Goal: Information Seeking & Learning: Learn about a topic

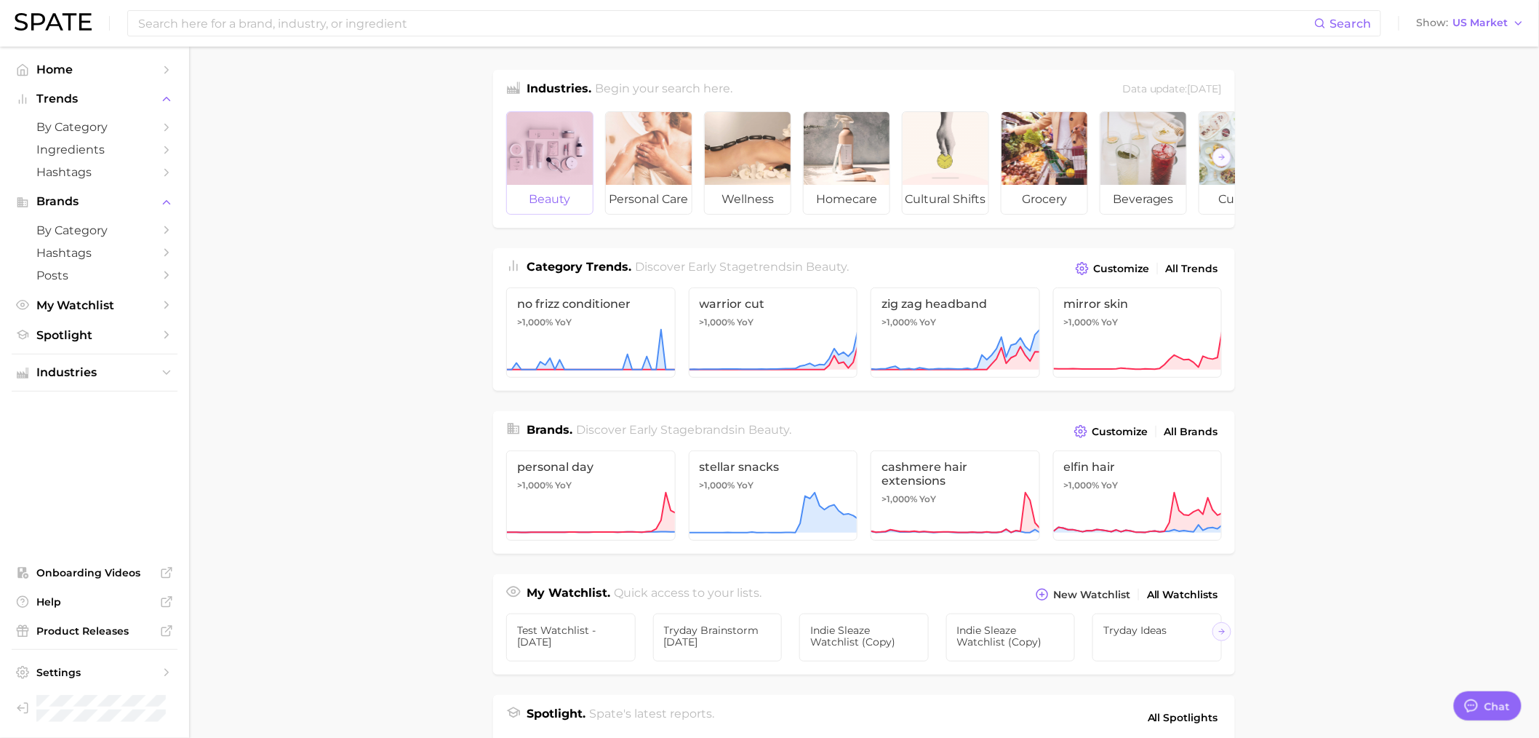
click at [569, 151] on div at bounding box center [550, 148] width 86 height 73
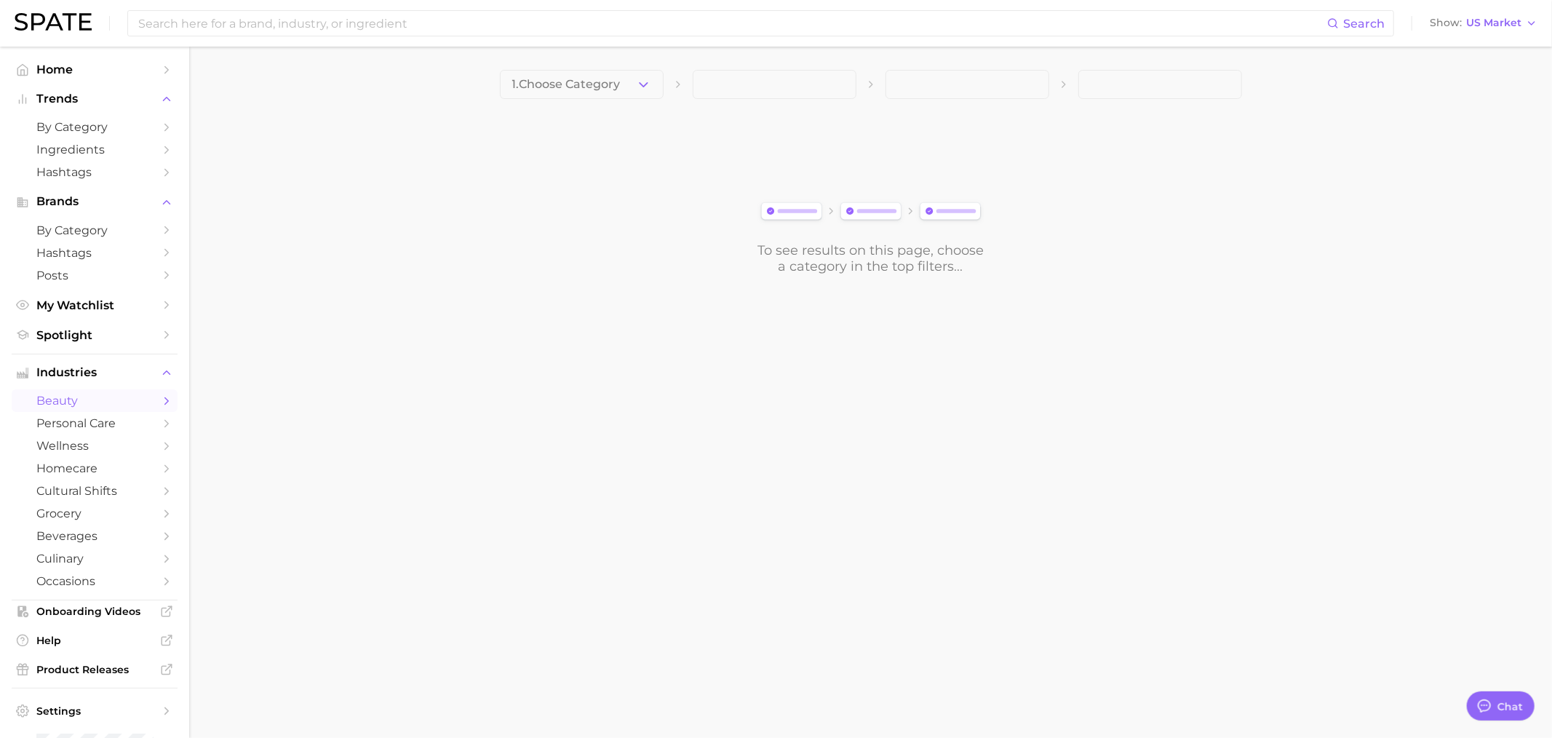
click at [596, 86] on span "1. Choose Category" at bounding box center [566, 84] width 108 height 13
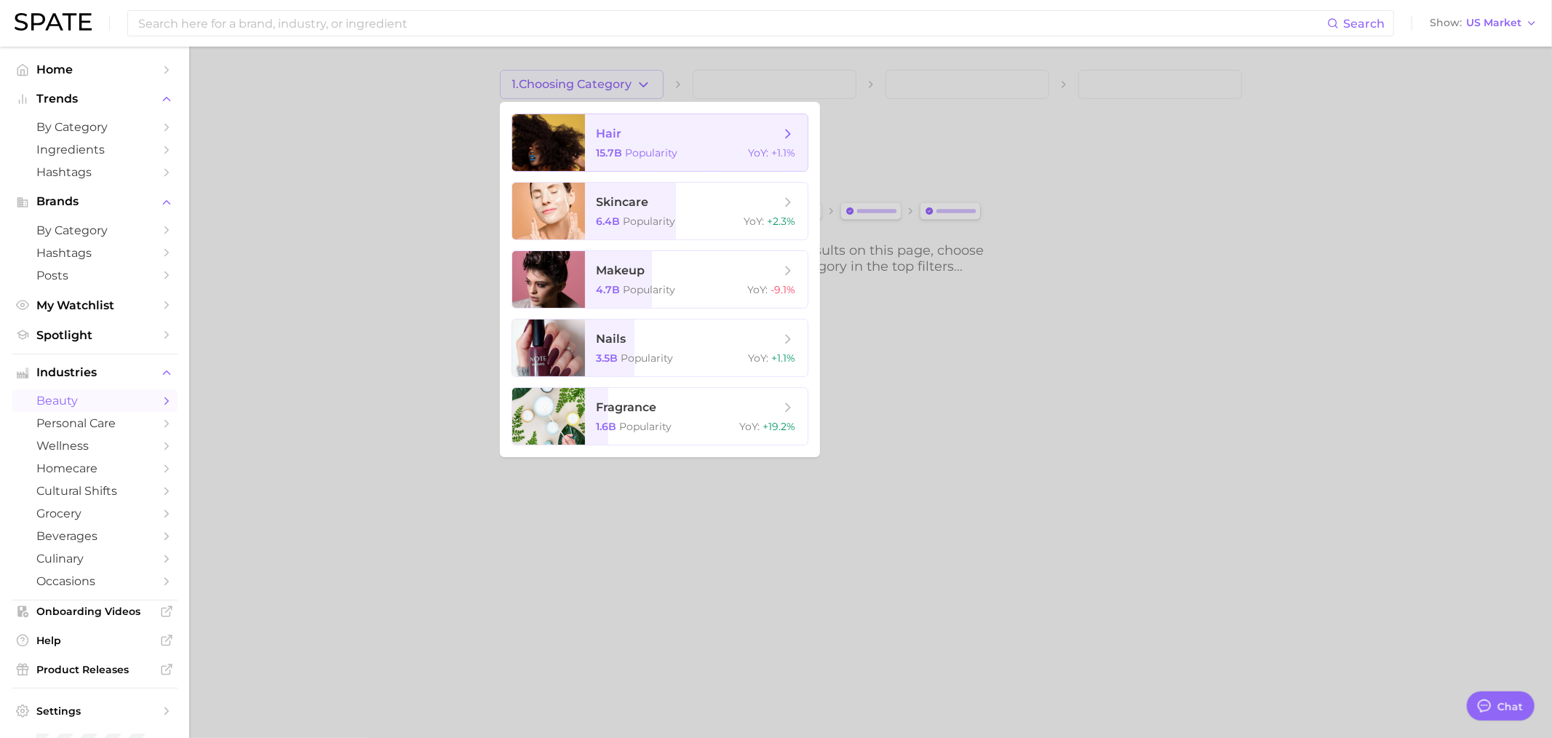
click at [601, 131] on span "hair" at bounding box center [608, 134] width 25 height 14
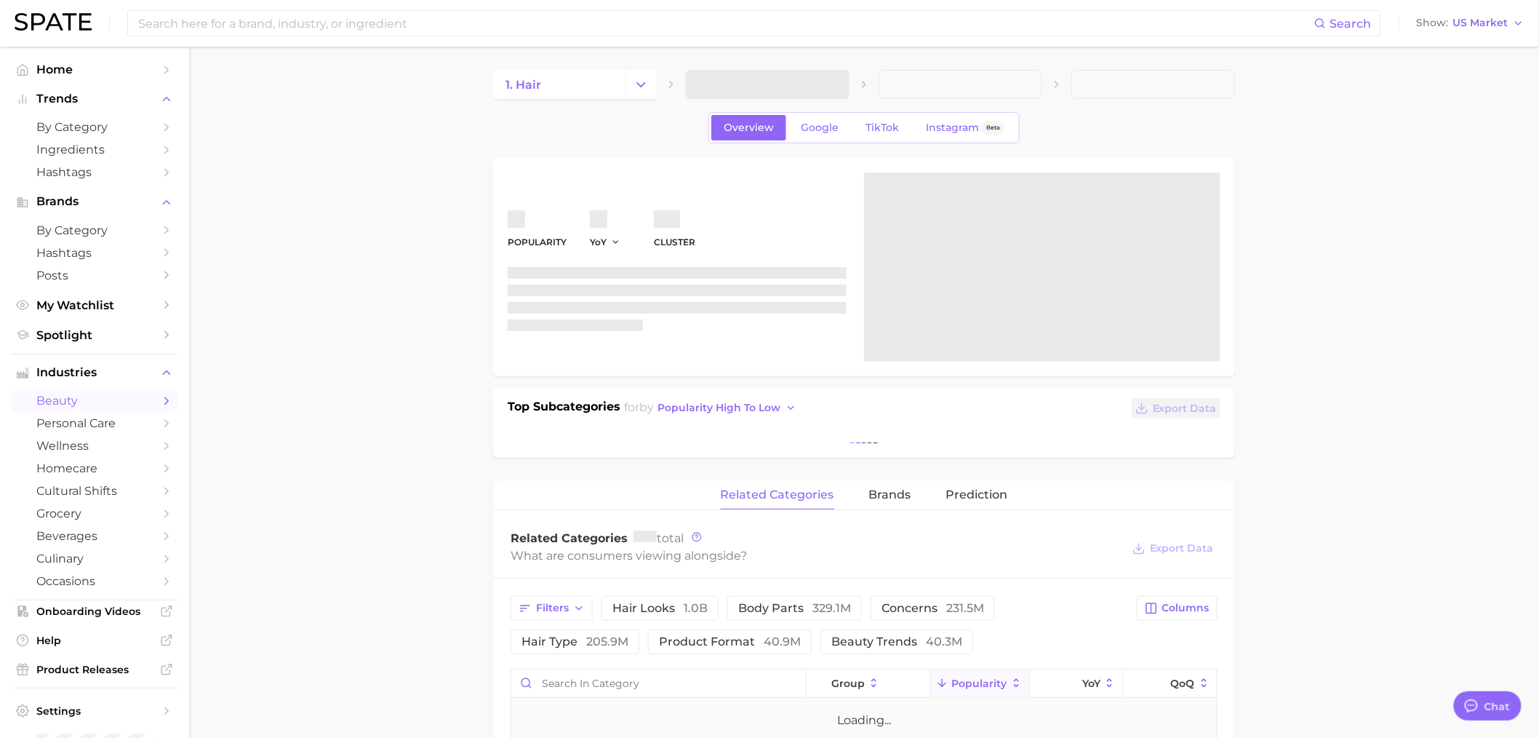
type textarea "x"
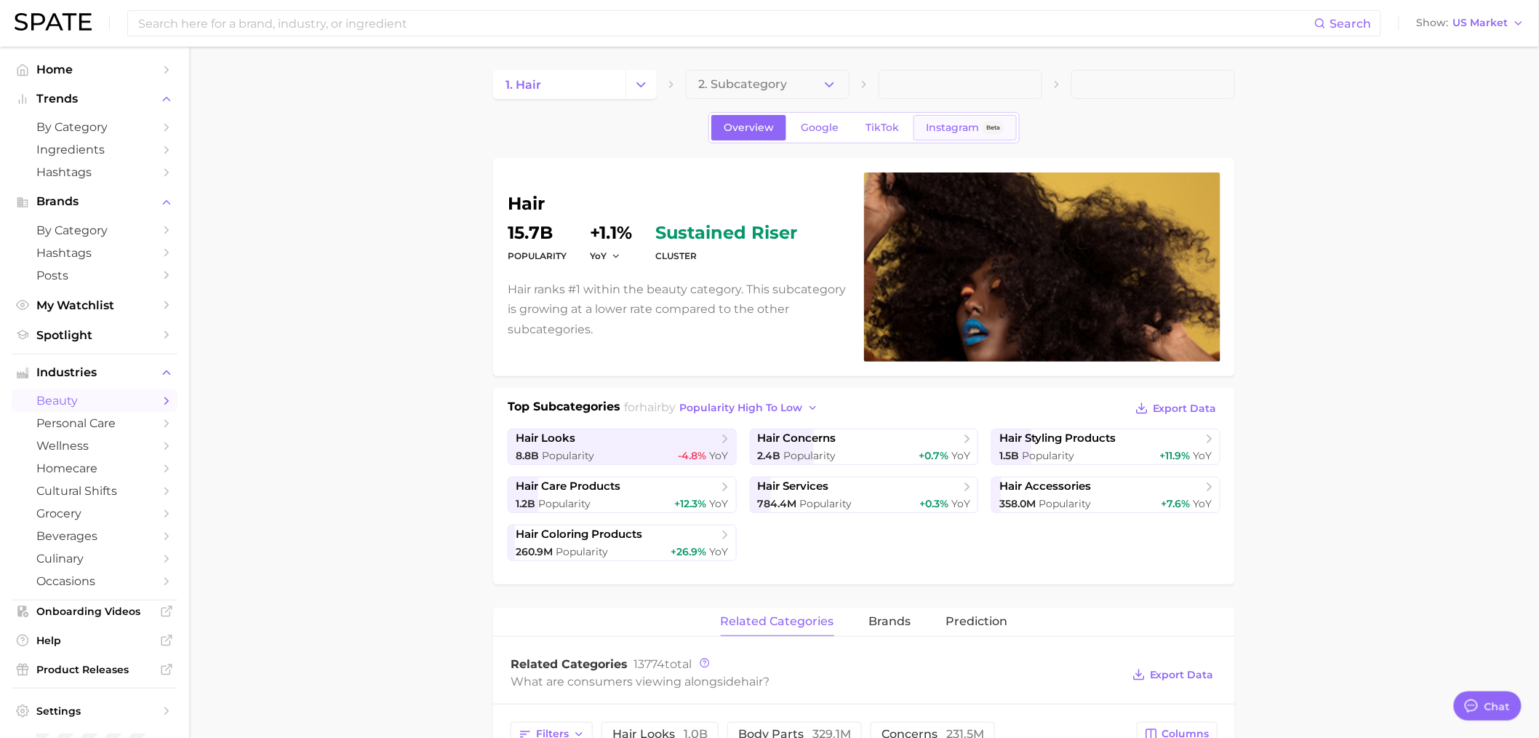
click at [940, 132] on span "Instagram" at bounding box center [952, 127] width 53 height 12
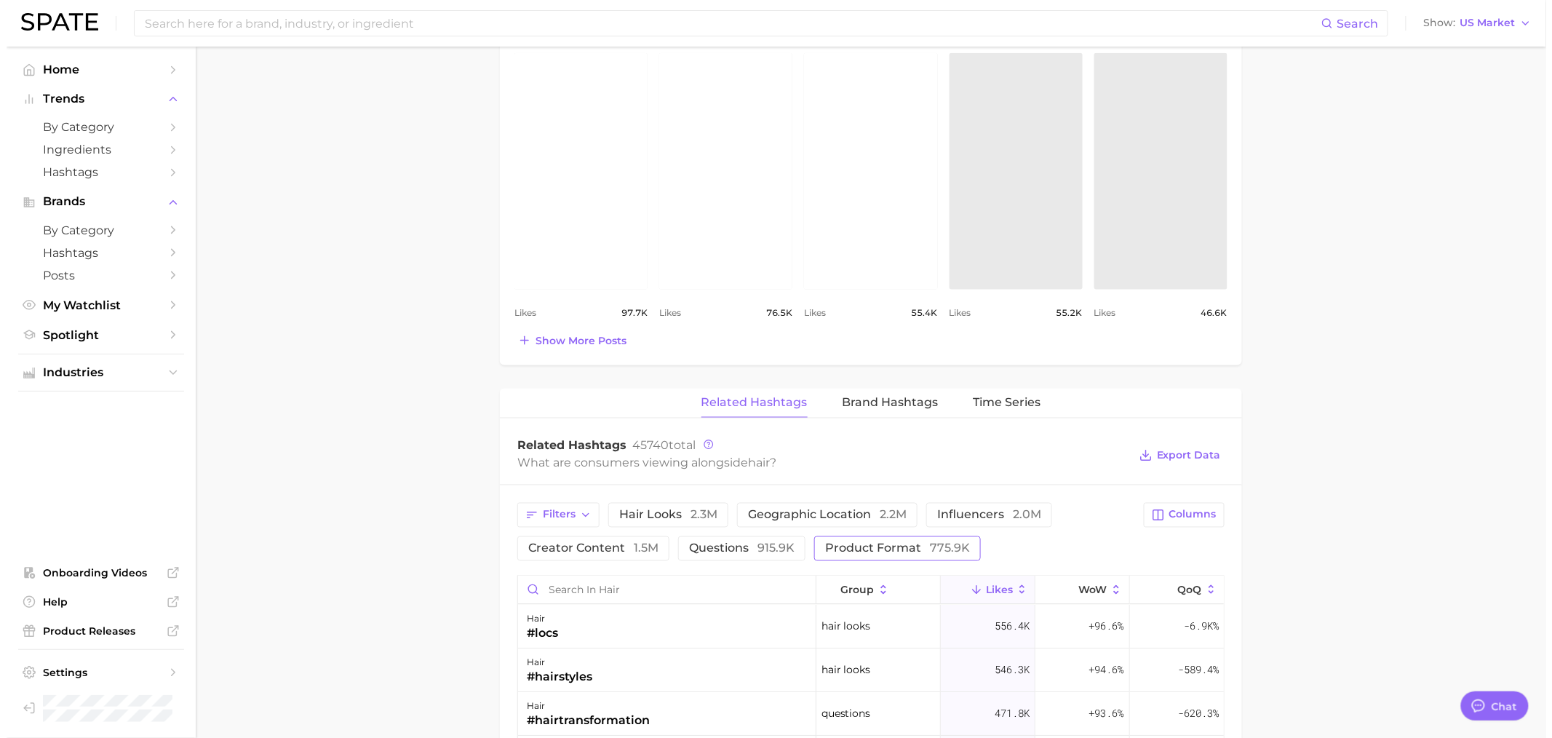
scroll to position [1124, 0]
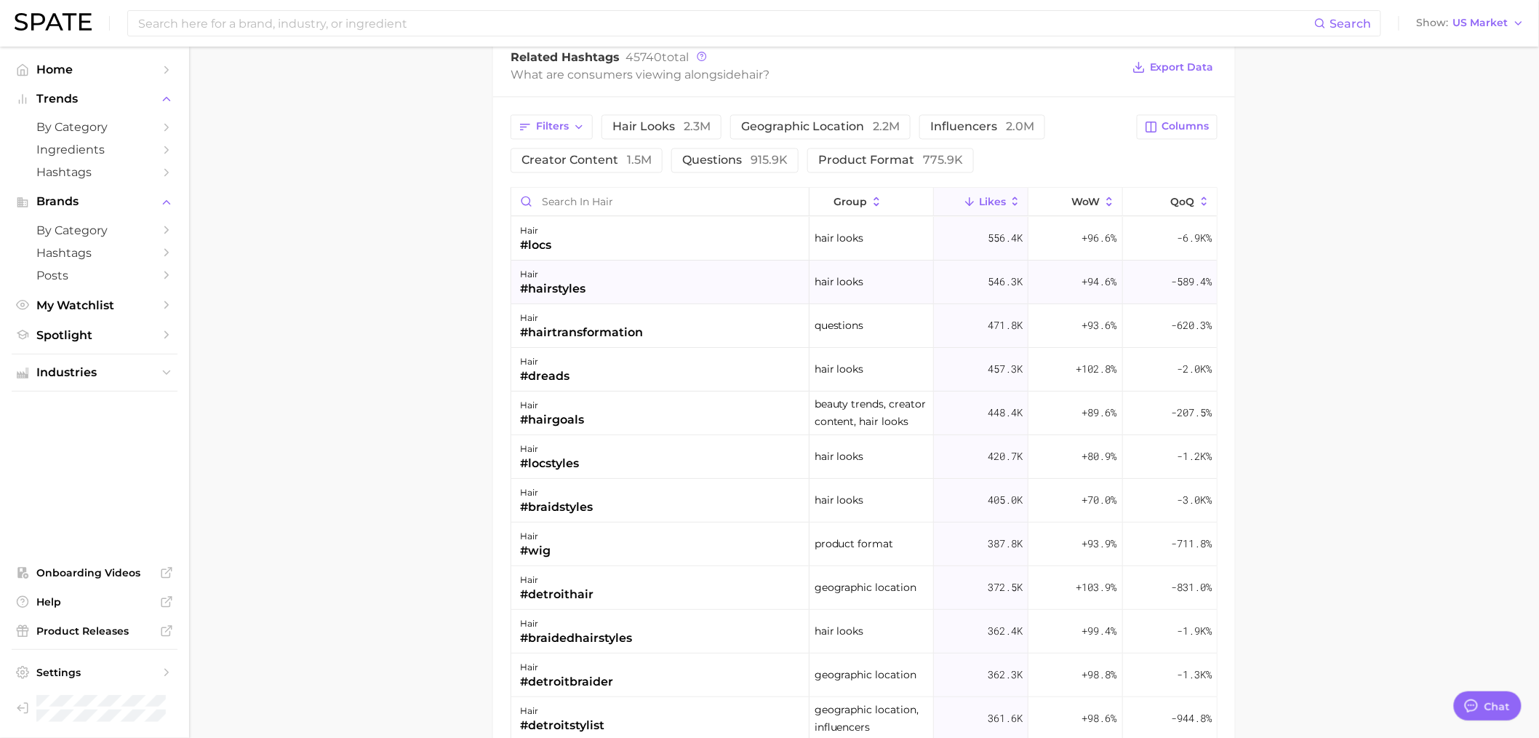
click at [583, 266] on div "hair" at bounding box center [552, 274] width 65 height 17
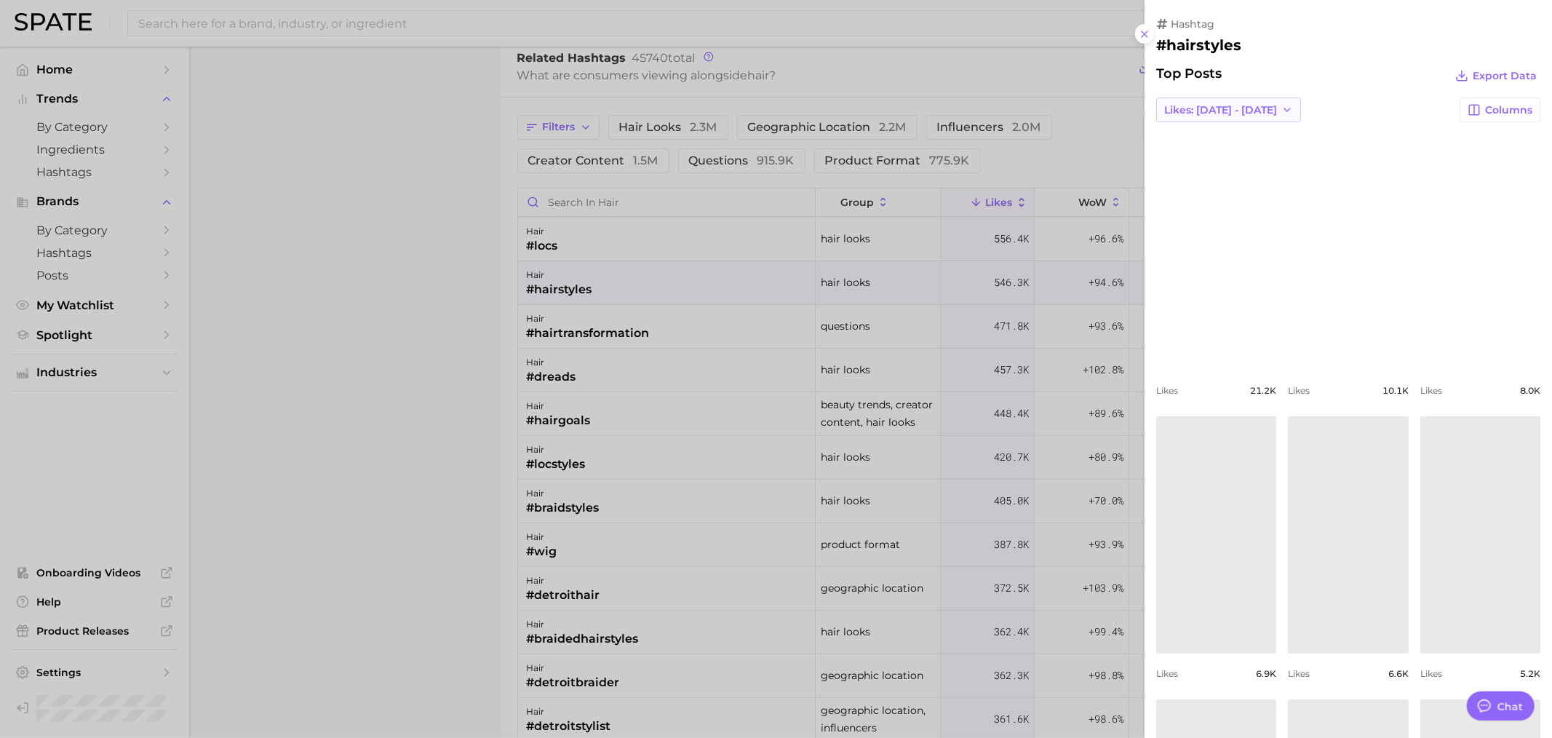
click at [1241, 108] on span "Likes: Aug 17 - 24" at bounding box center [1220, 110] width 113 height 12
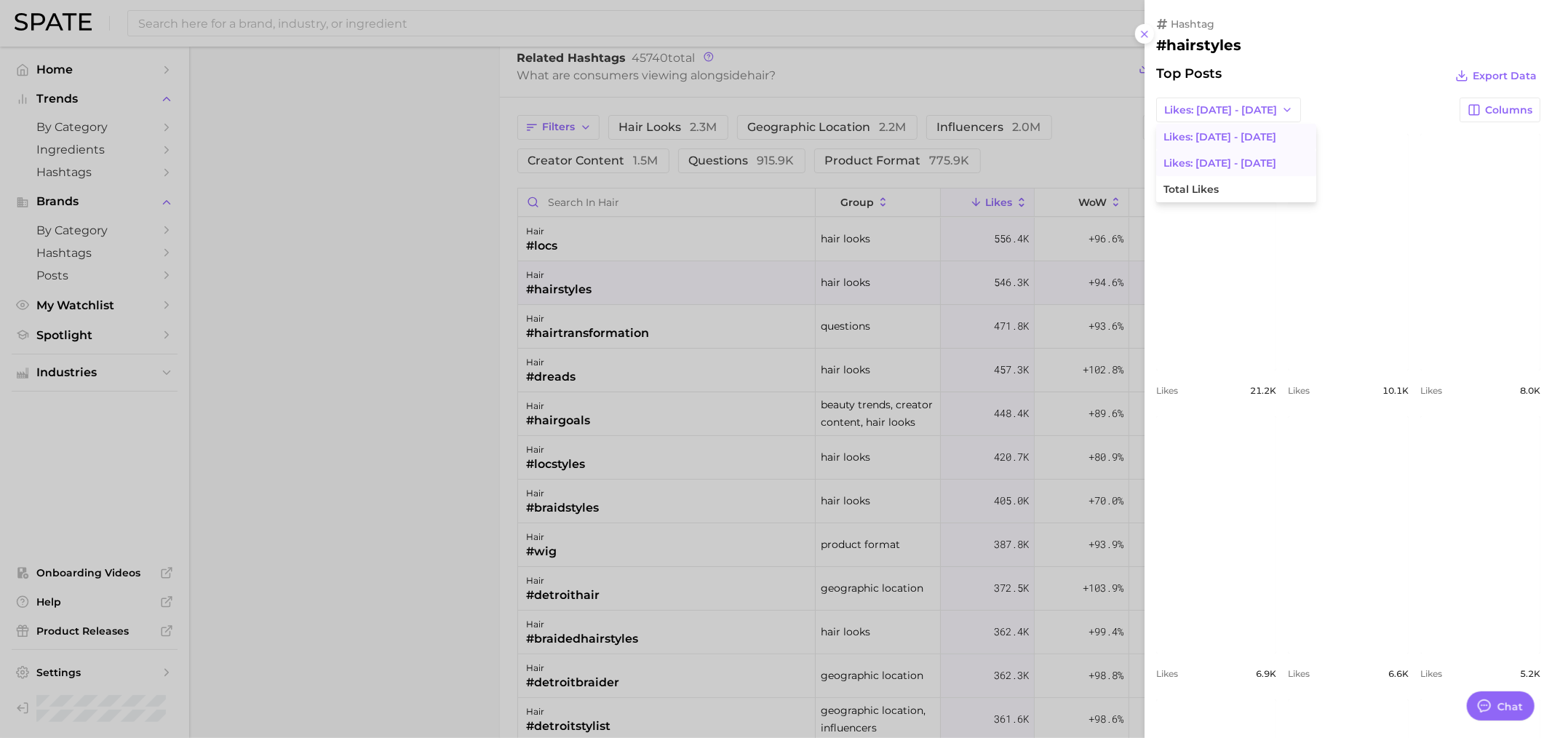
click at [1222, 162] on span "Likes: Aug 10 - 17" at bounding box center [1219, 163] width 113 height 12
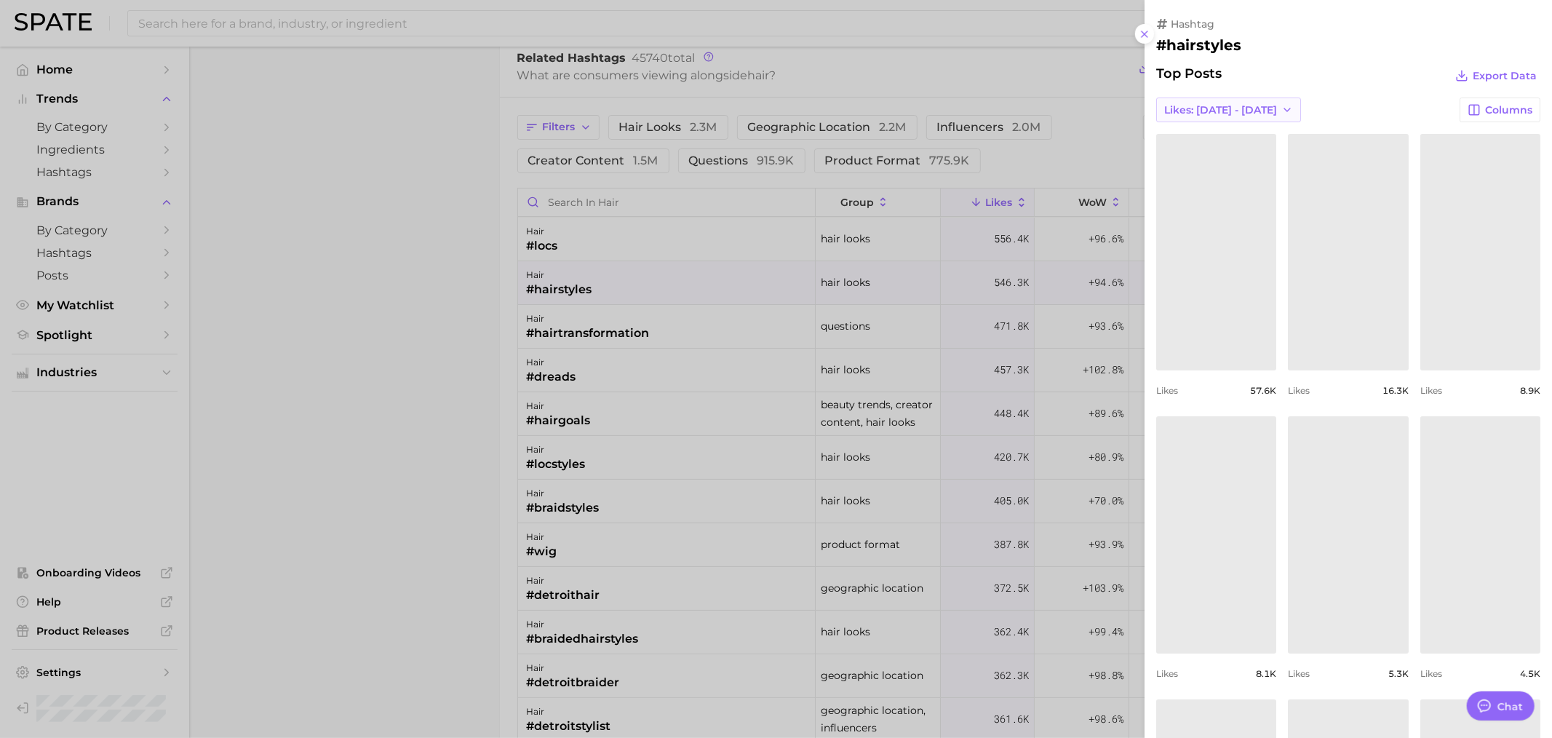
click at [1202, 108] on span "Likes: Aug 10 - 17" at bounding box center [1220, 110] width 113 height 12
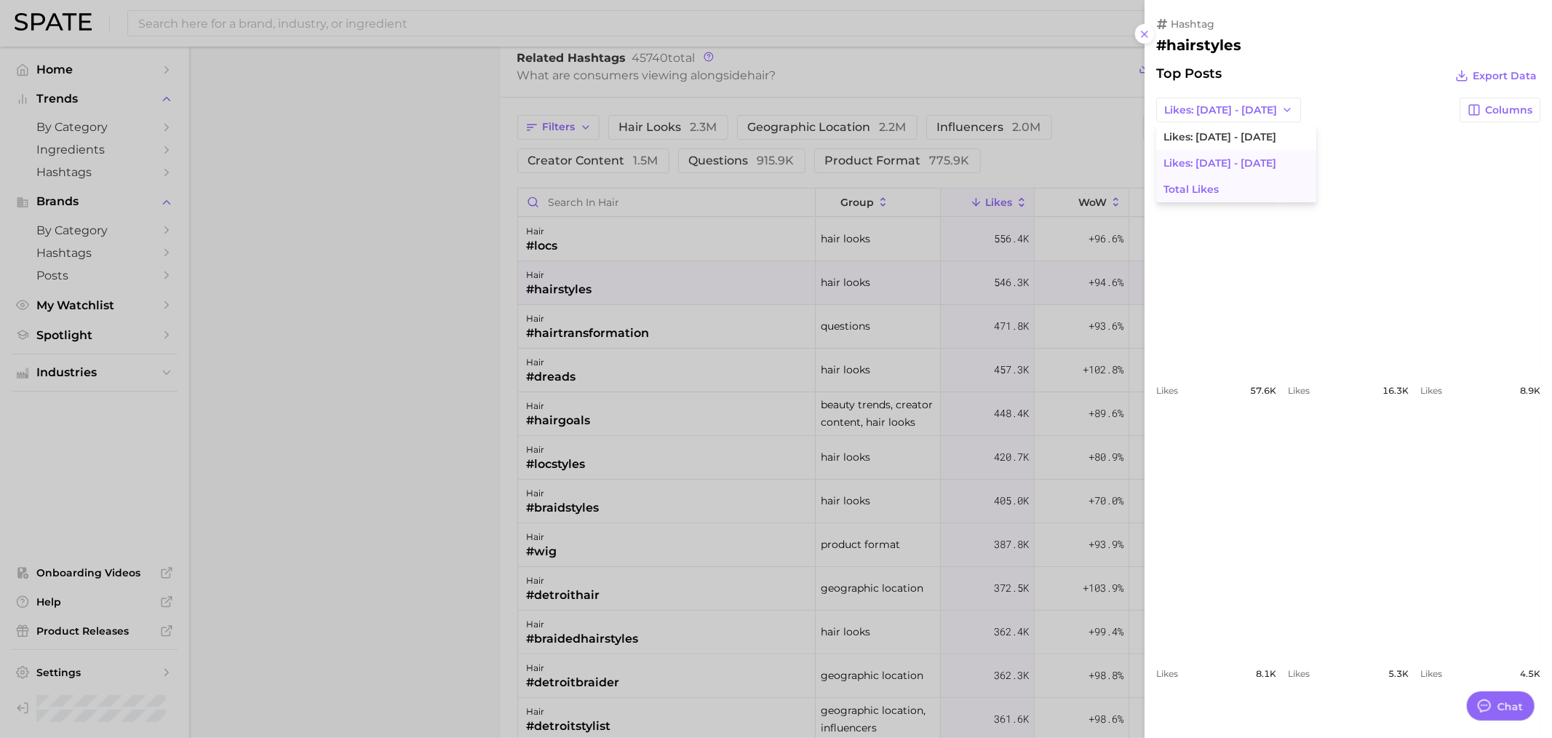
click at [1208, 188] on span "Total Likes" at bounding box center [1190, 189] width 55 height 12
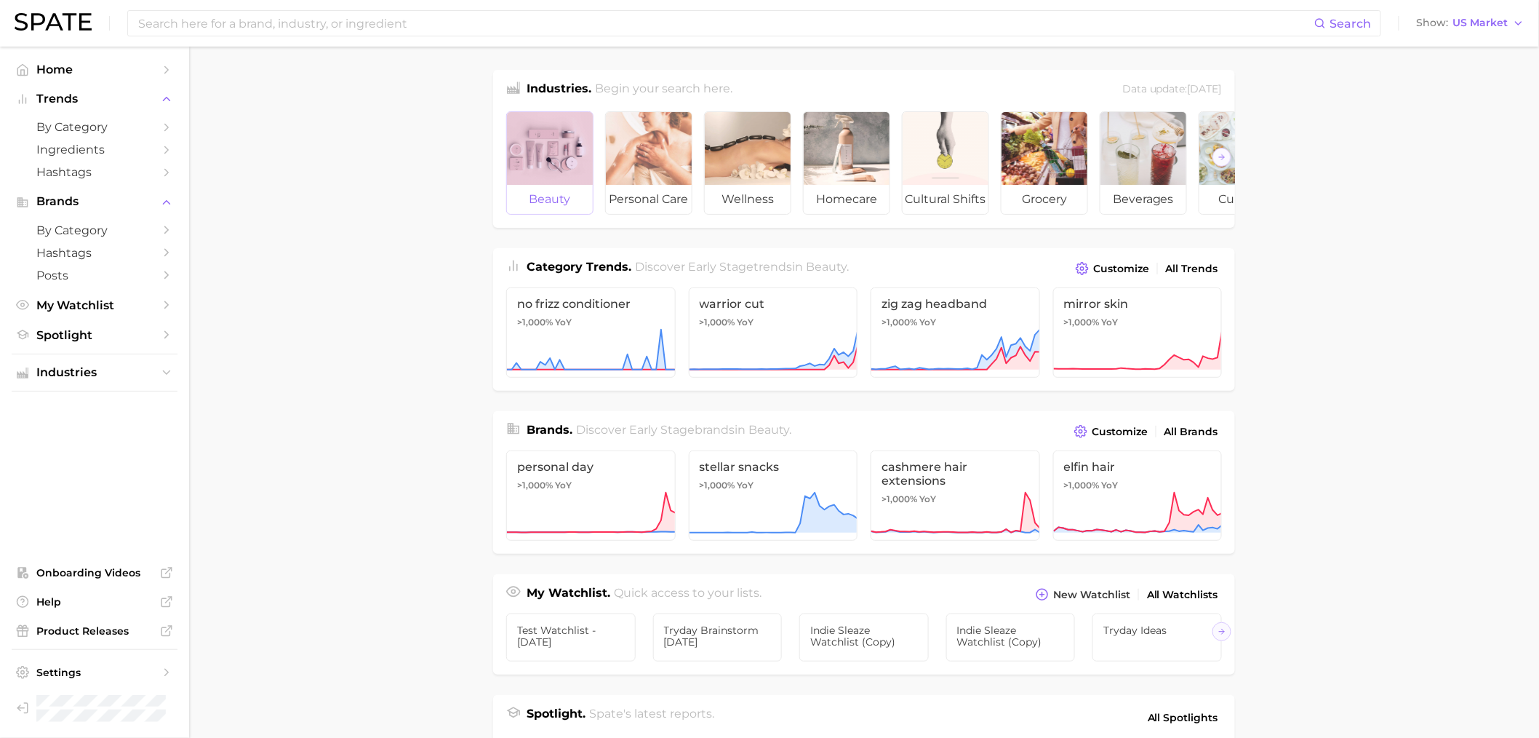
click at [528, 145] on div at bounding box center [550, 148] width 86 height 73
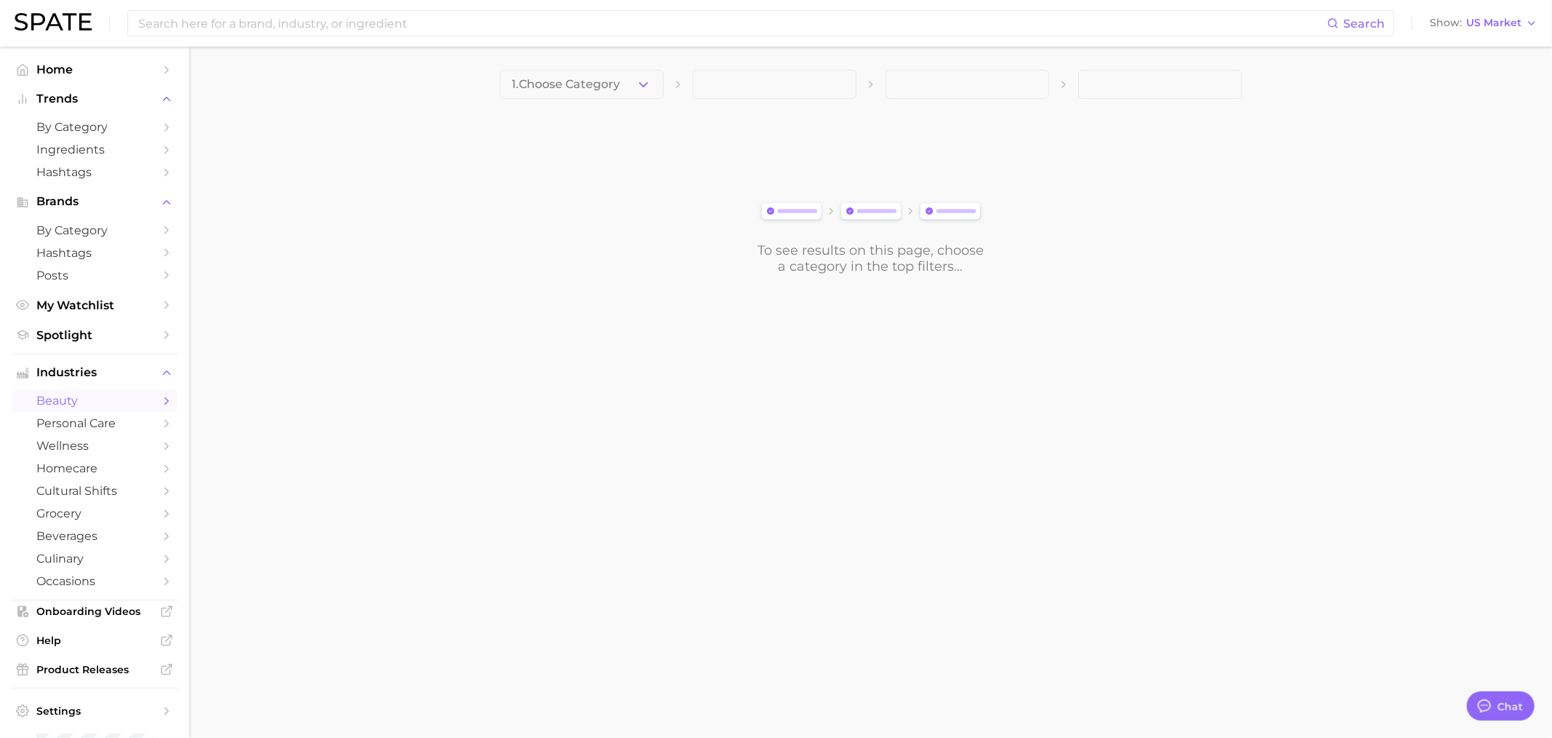
click at [503, 84] on button "1. Choose Category" at bounding box center [582, 84] width 164 height 29
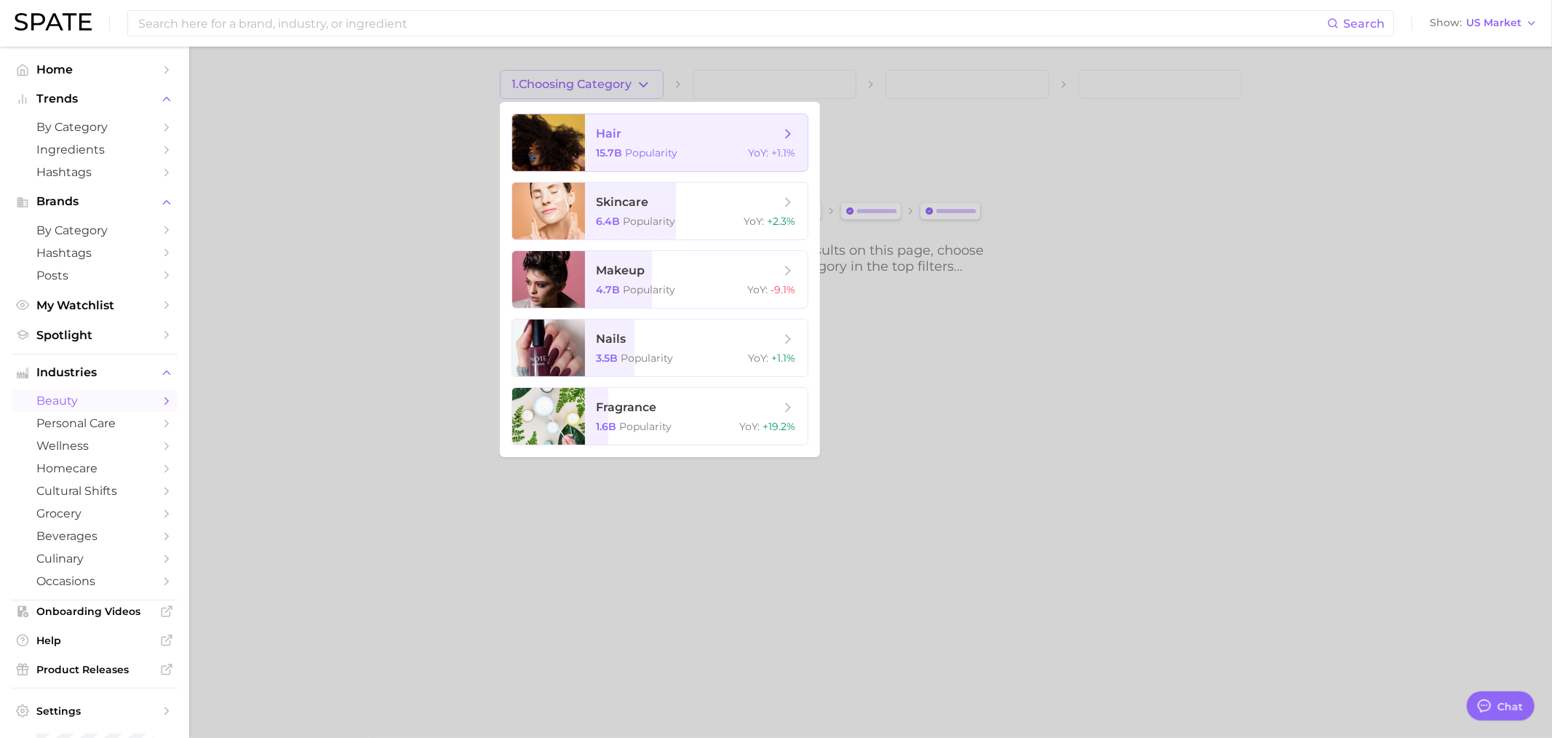
click at [545, 132] on div at bounding box center [548, 142] width 73 height 57
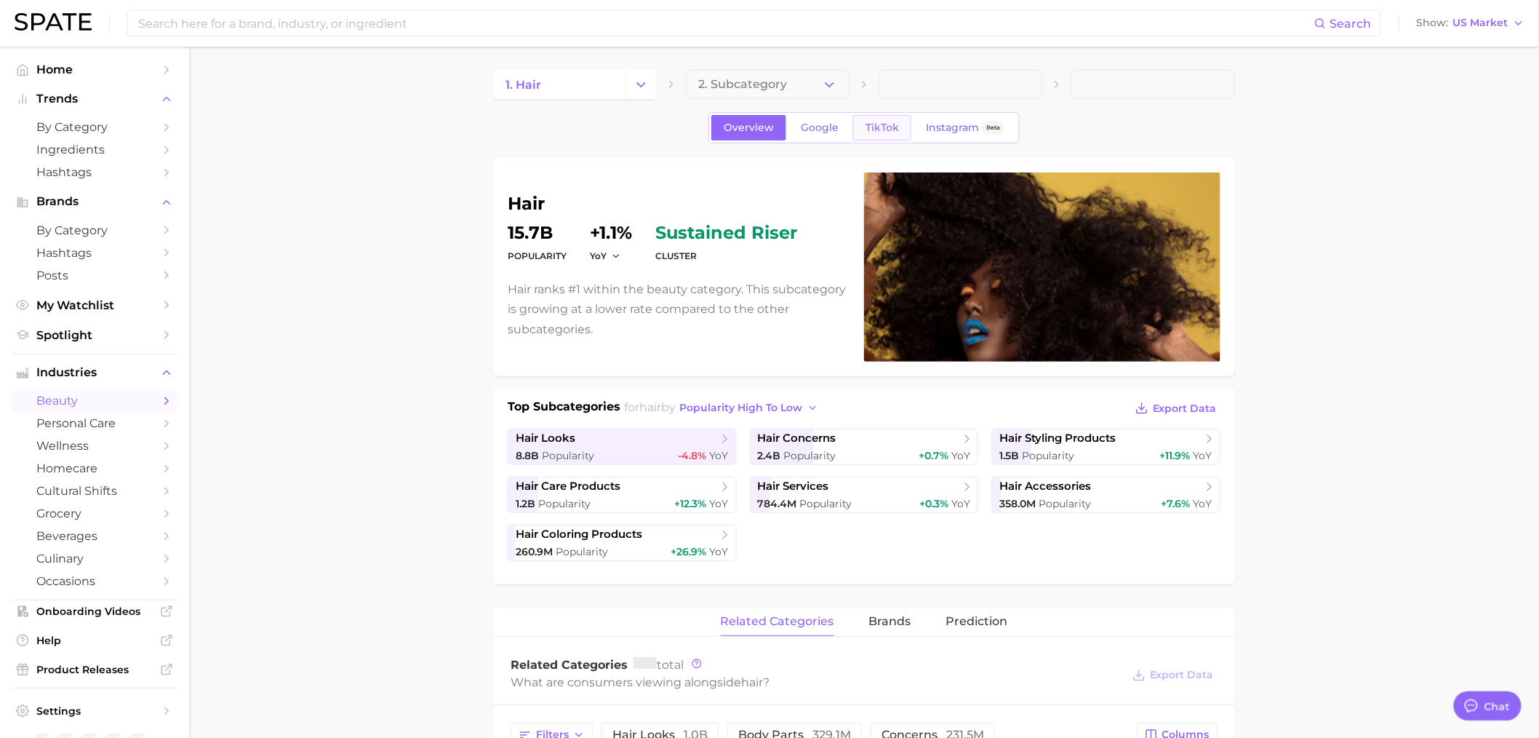
click at [877, 132] on span "TikTok" at bounding box center [882, 127] width 33 height 12
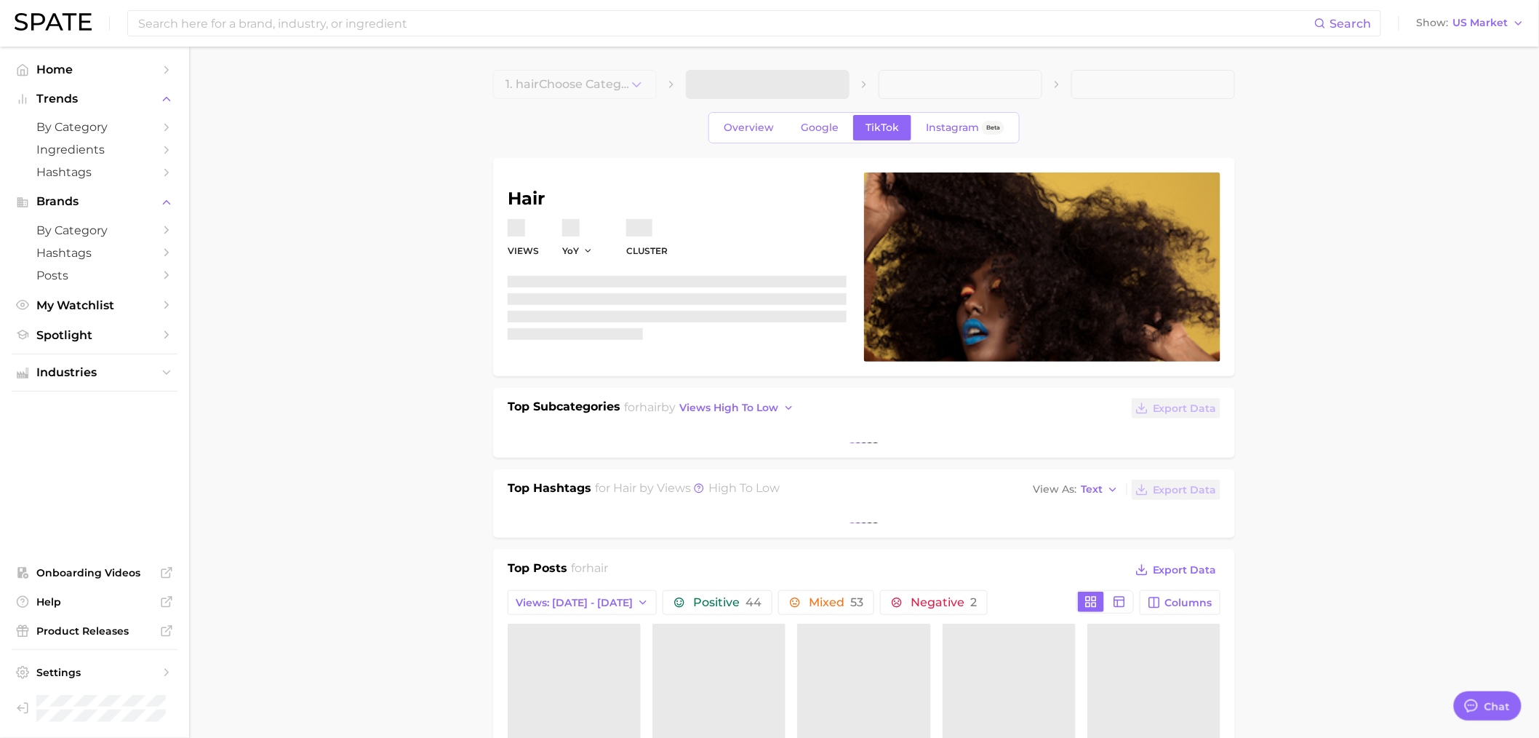
type textarea "x"
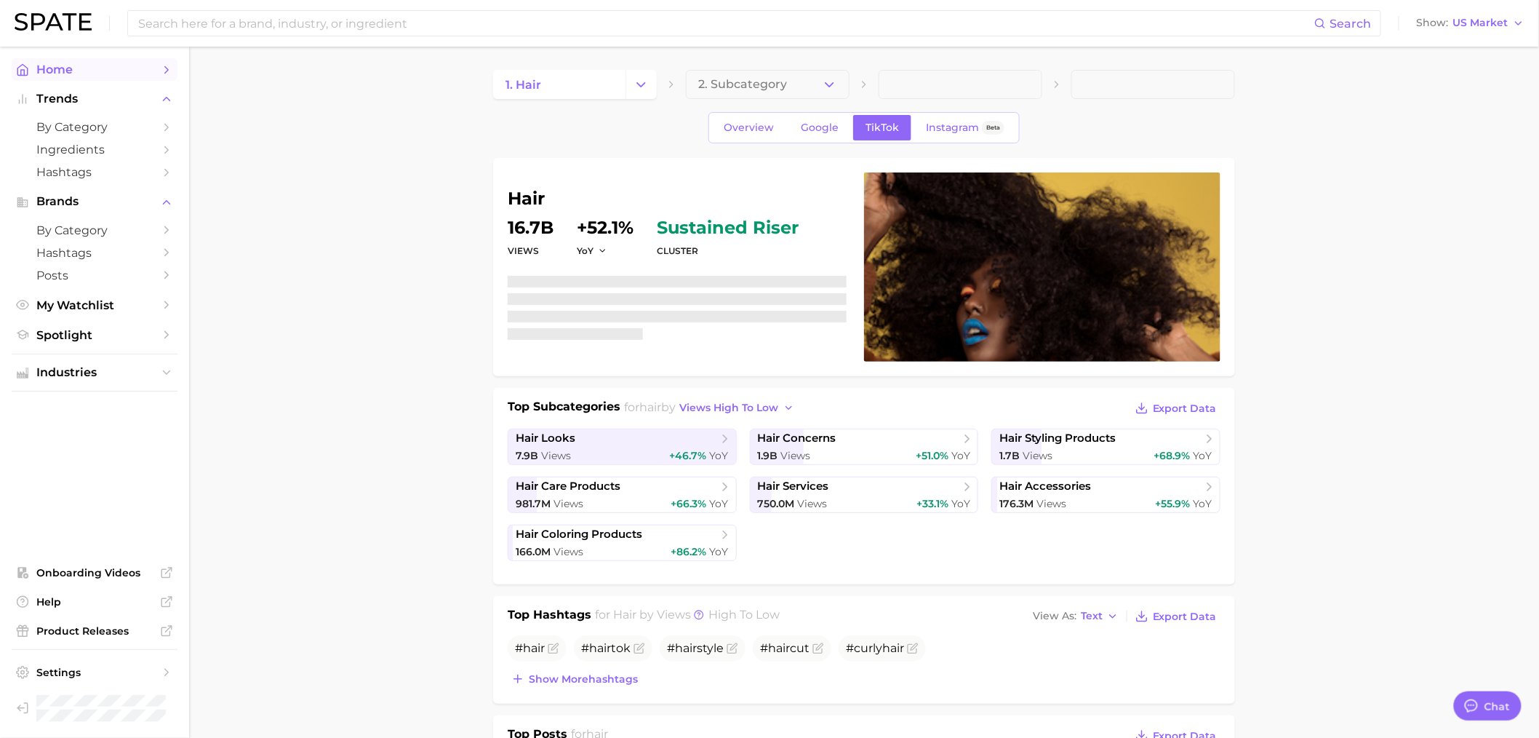
click at [145, 74] on span "Home" at bounding box center [94, 70] width 116 height 14
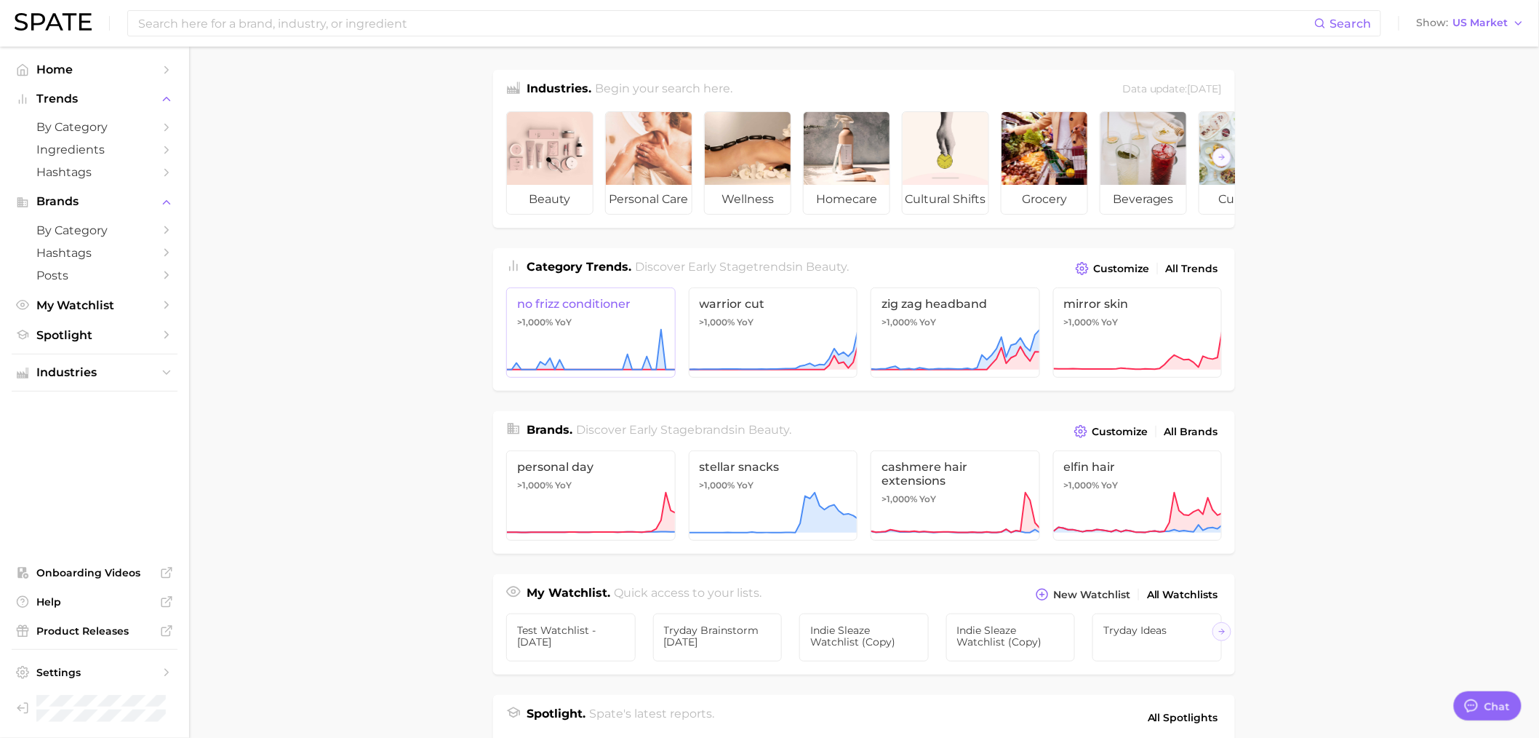
click at [600, 335] on link "no frizz conditioner >1,000% YoY" at bounding box center [590, 332] width 169 height 90
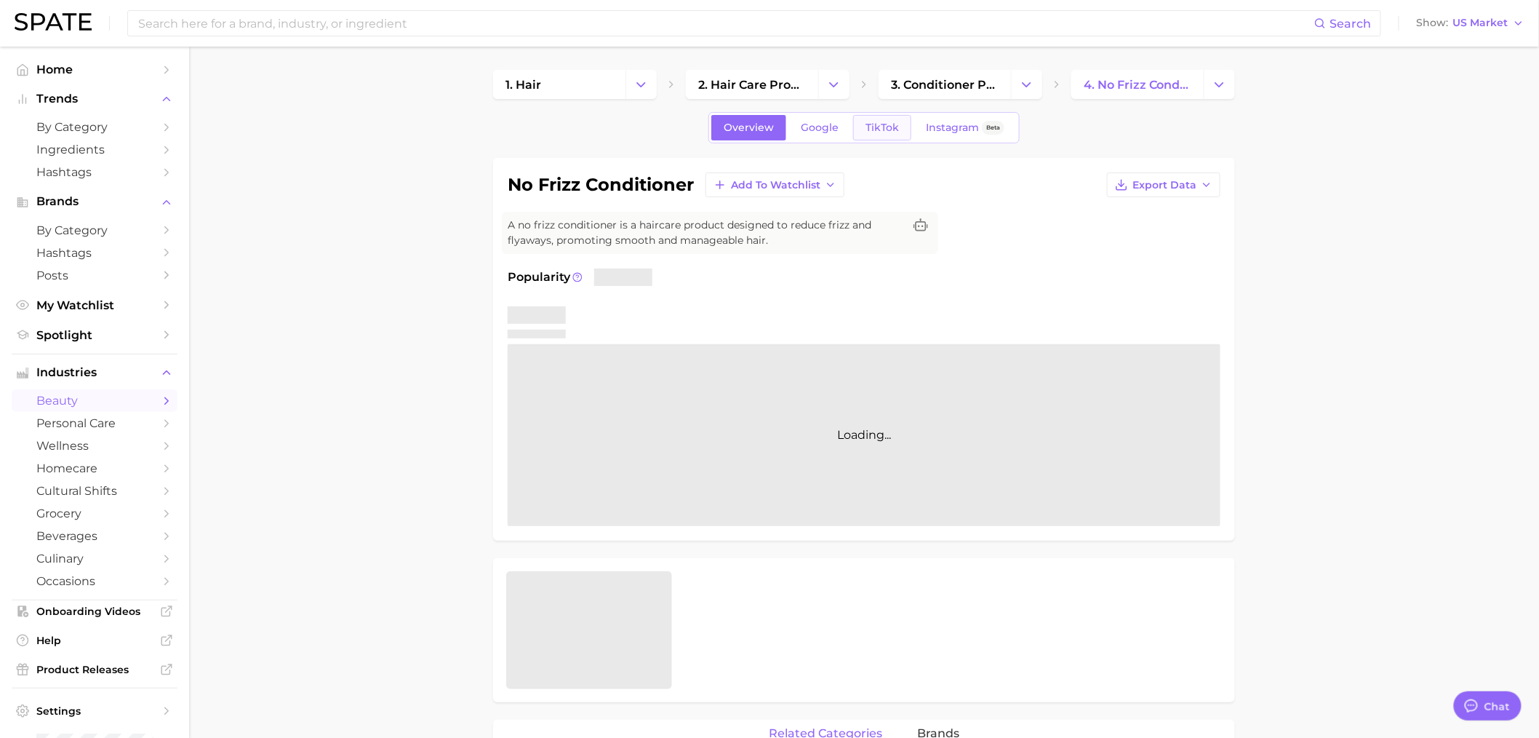
click at [896, 134] on link "TikTok" at bounding box center [882, 127] width 58 height 25
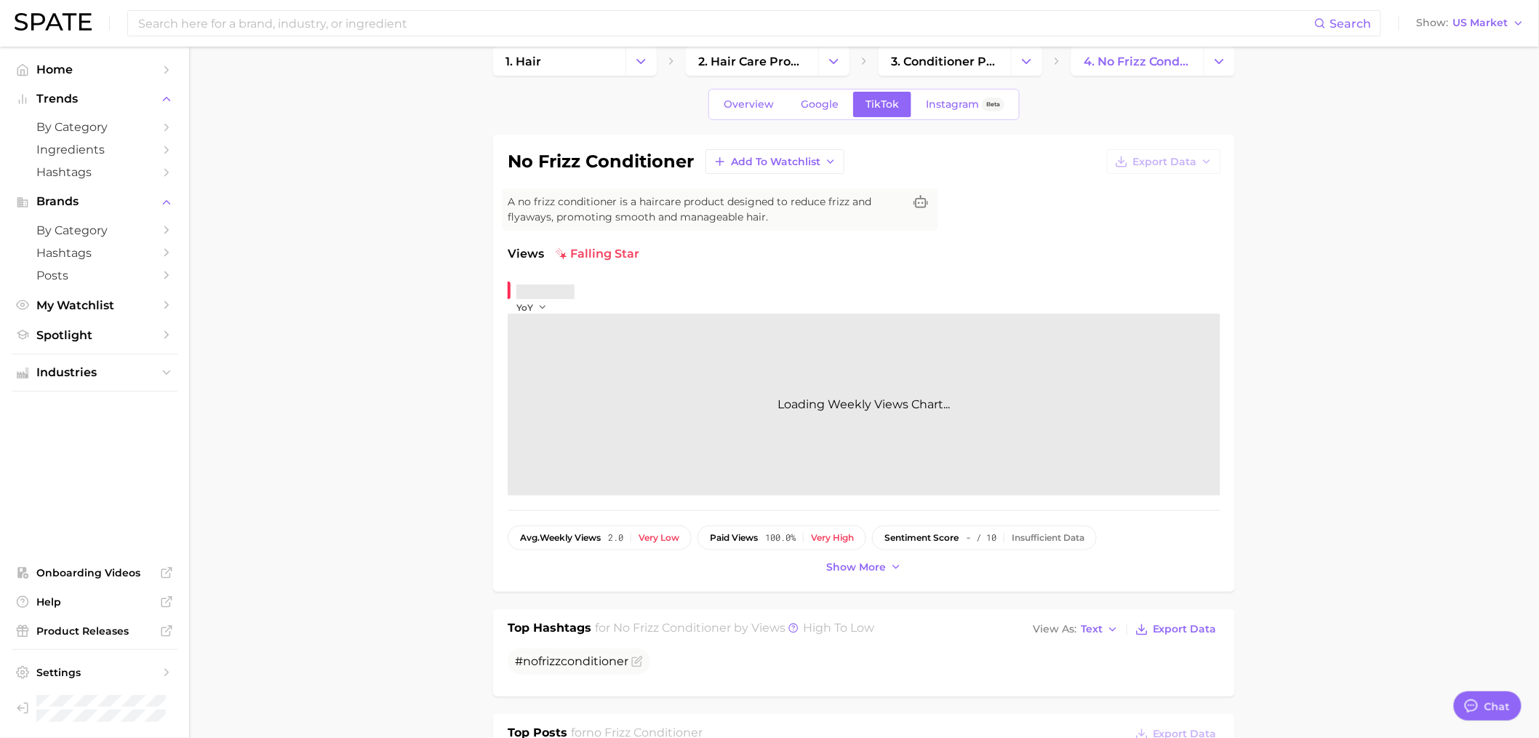
scroll to position [23, 0]
click at [853, 561] on span "Show more" at bounding box center [856, 567] width 60 height 12
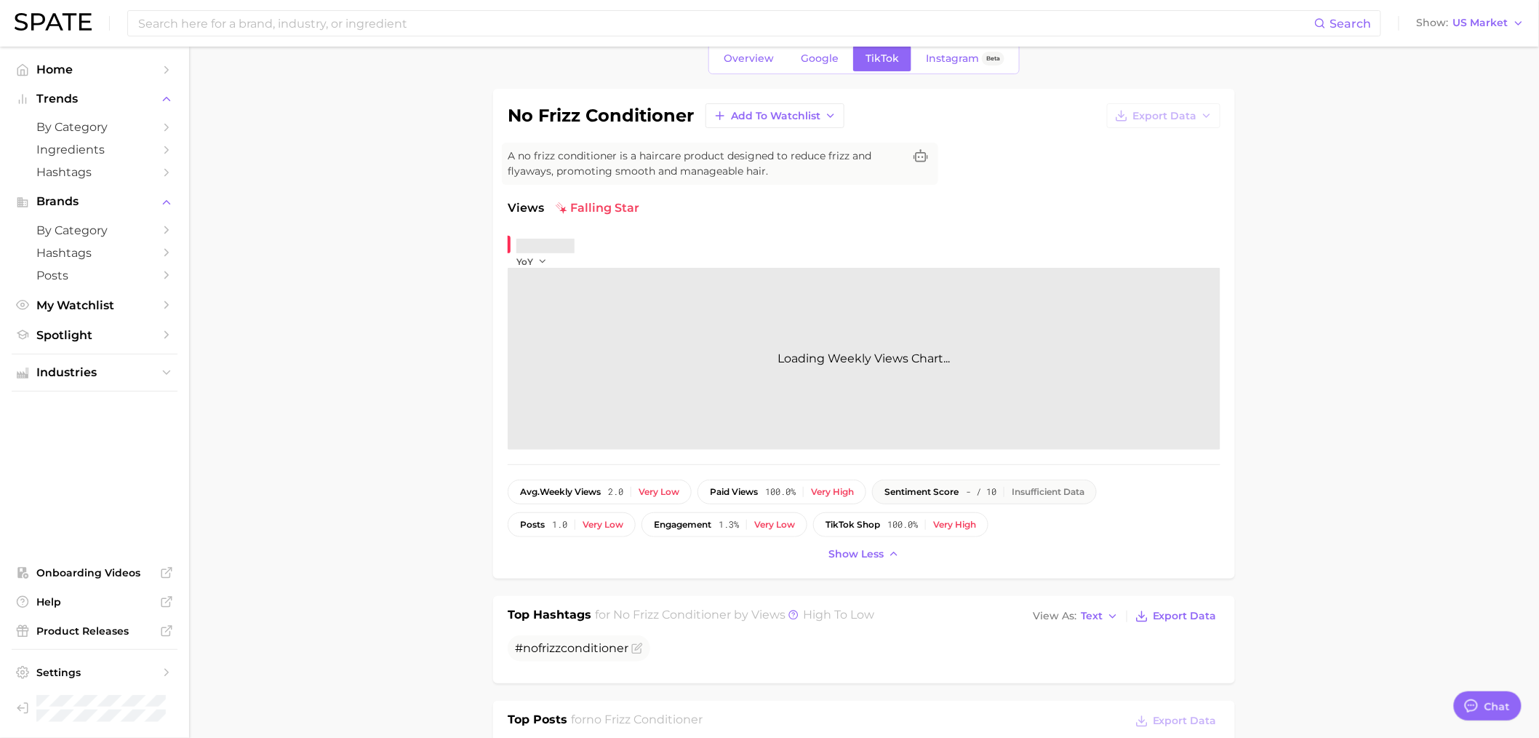
scroll to position [81, 0]
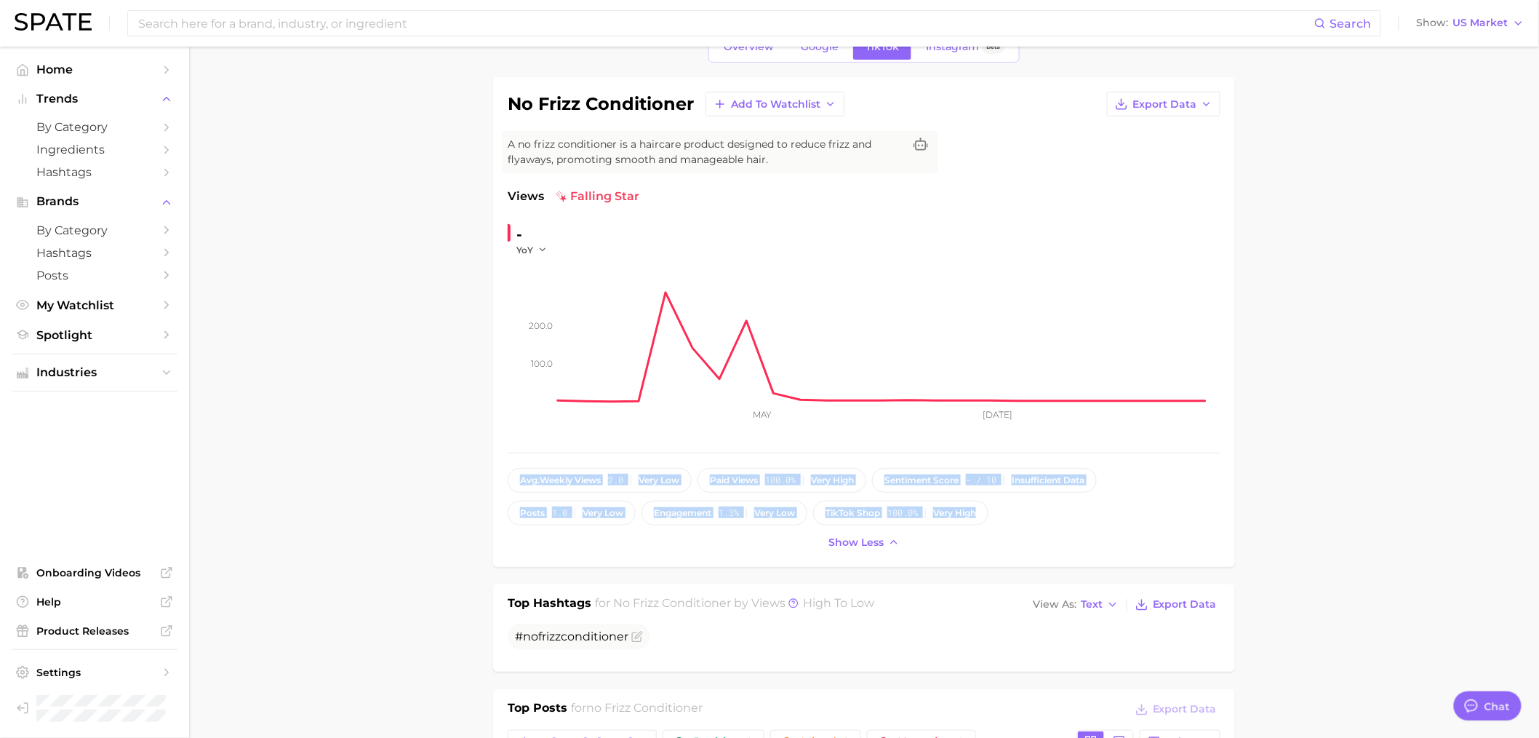
drag, startPoint x: 1007, startPoint y: 514, endPoint x: 502, endPoint y: 469, distance: 506.8
click at [502, 469] on div "no frizz conditioner Add to Watchlist Export Data A no frizz conditioner is a h…" at bounding box center [864, 322] width 742 height 490
click at [495, 468] on div "no frizz conditioner Add to Watchlist Export Data A no frizz conditioner is a h…" at bounding box center [864, 322] width 742 height 490
drag, startPoint x: 495, startPoint y: 470, endPoint x: 986, endPoint y: 519, distance: 494.2
click at [986, 519] on div "no frizz conditioner Add to Watchlist Export Data A no frizz conditioner is a h…" at bounding box center [864, 322] width 742 height 490
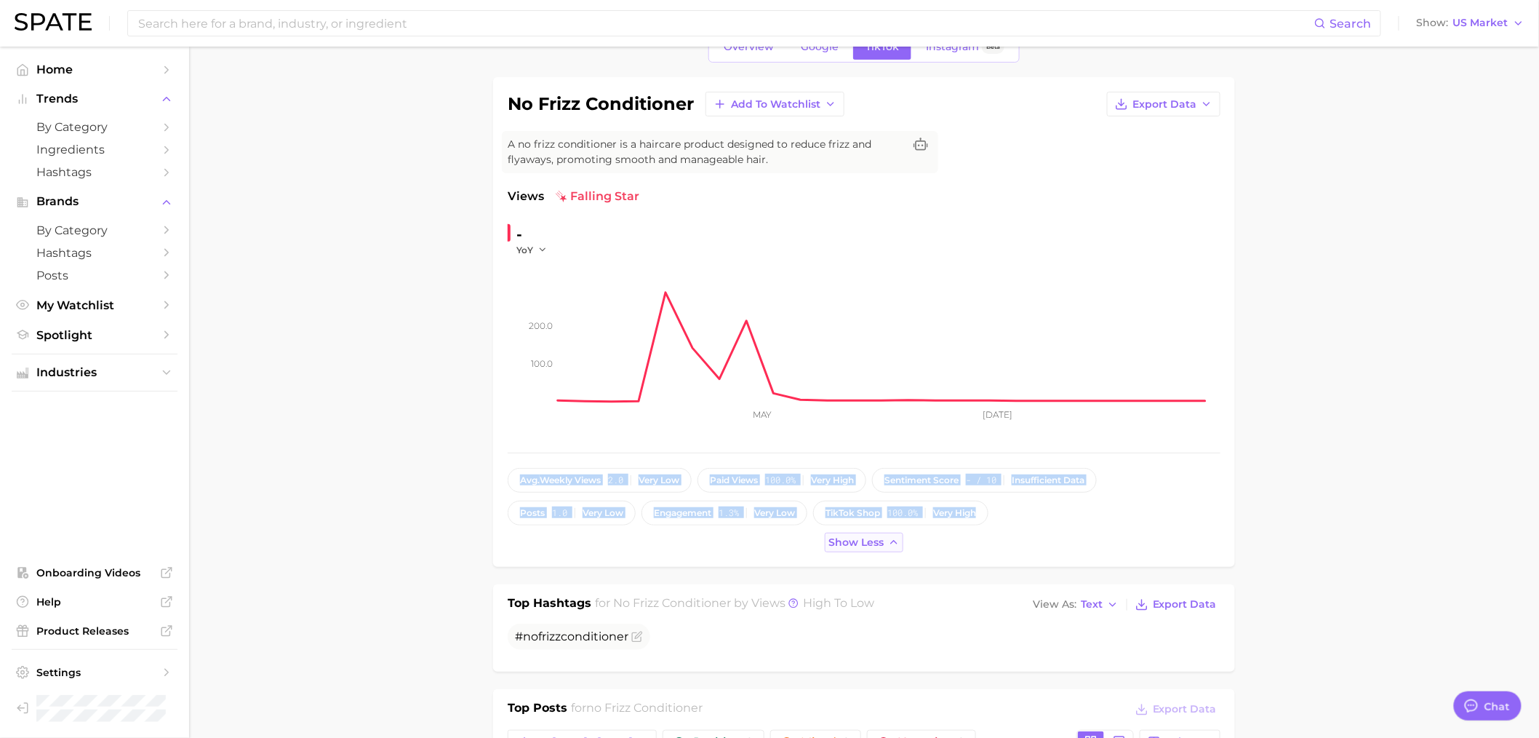
click at [858, 538] on span "Show less" at bounding box center [856, 542] width 55 height 12
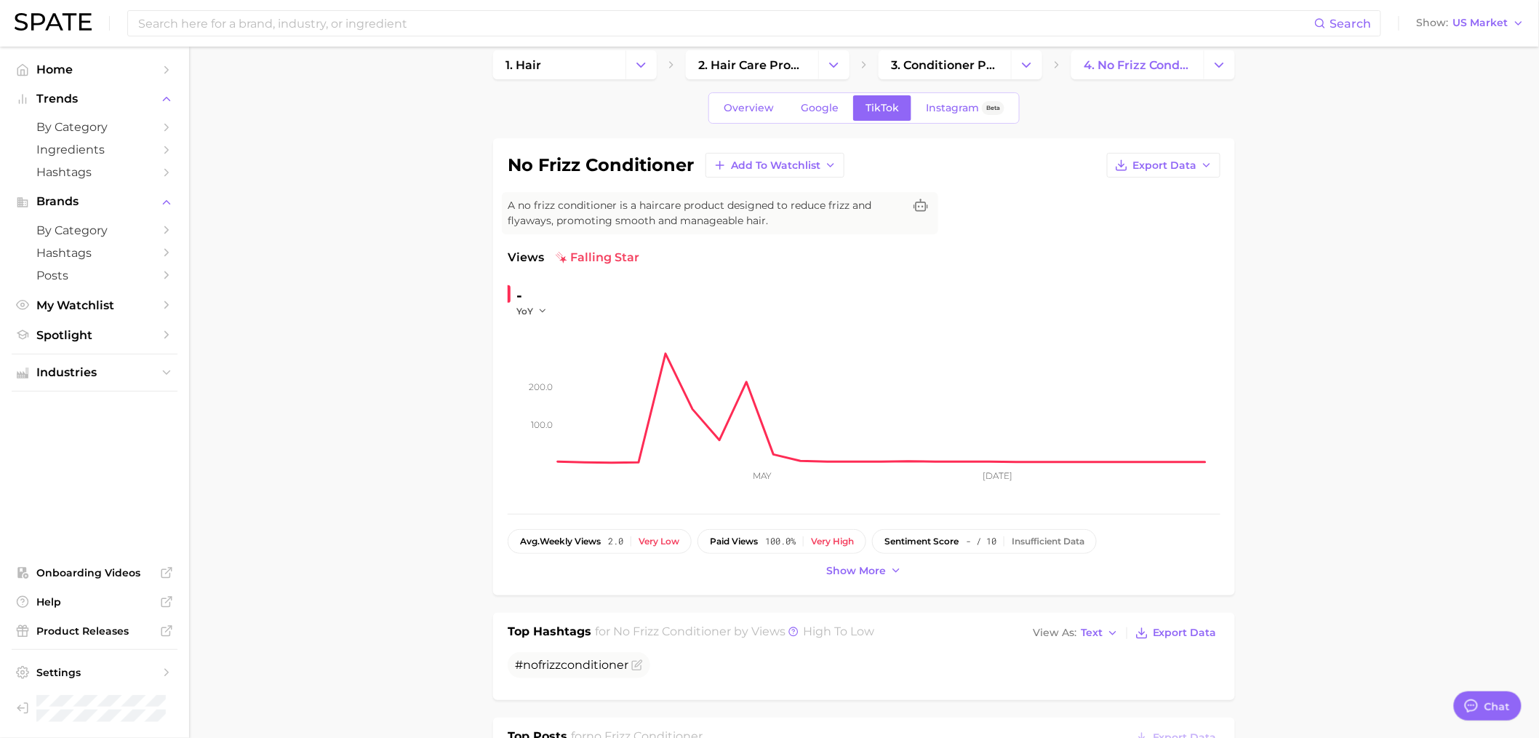
scroll to position [0, 0]
